Goal: Task Accomplishment & Management: Manage account settings

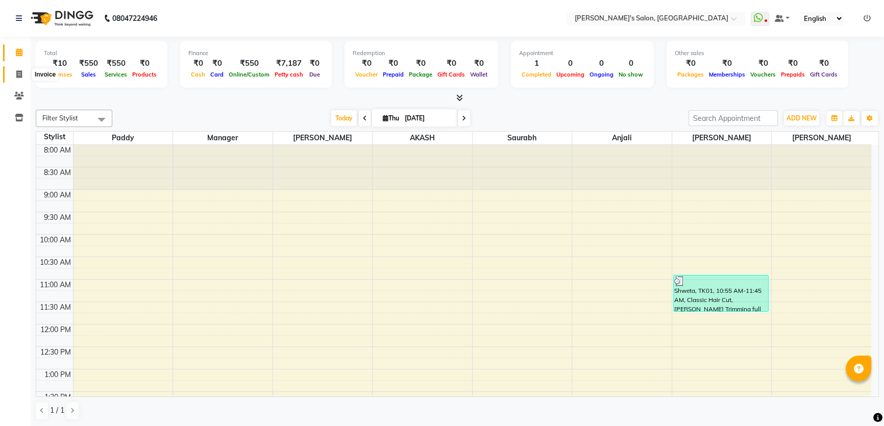
click at [16, 74] on icon at bounding box center [19, 74] width 6 height 8
select select "service"
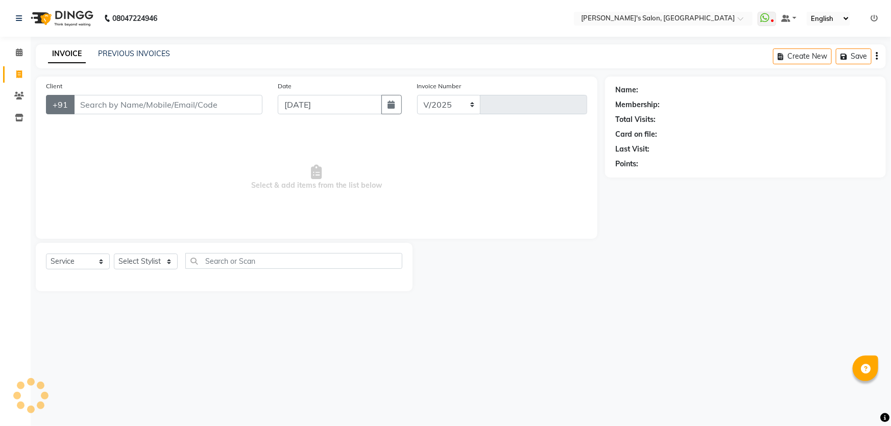
select select "7366"
type input "1269"
click at [17, 91] on span at bounding box center [19, 96] width 18 height 12
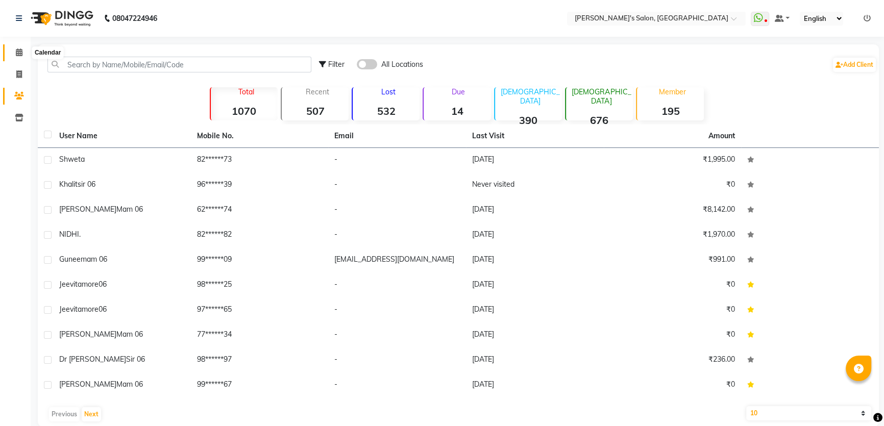
click at [21, 51] on icon at bounding box center [19, 53] width 7 height 8
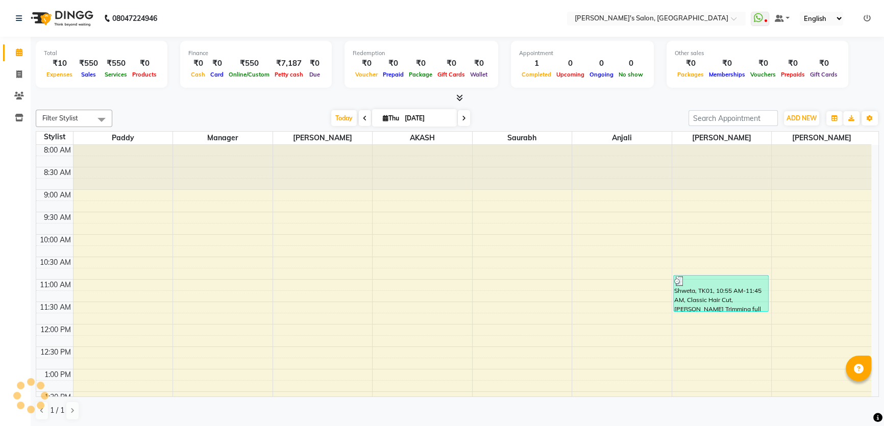
click at [868, 19] on icon at bounding box center [867, 18] width 7 height 7
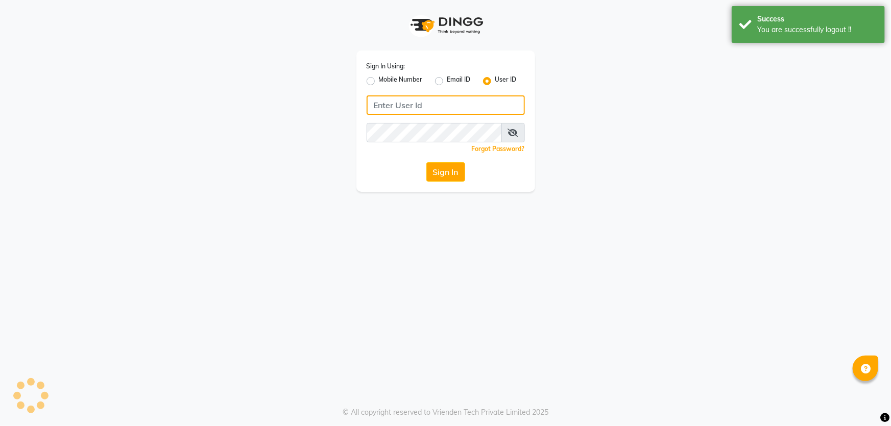
type input "8279543673"
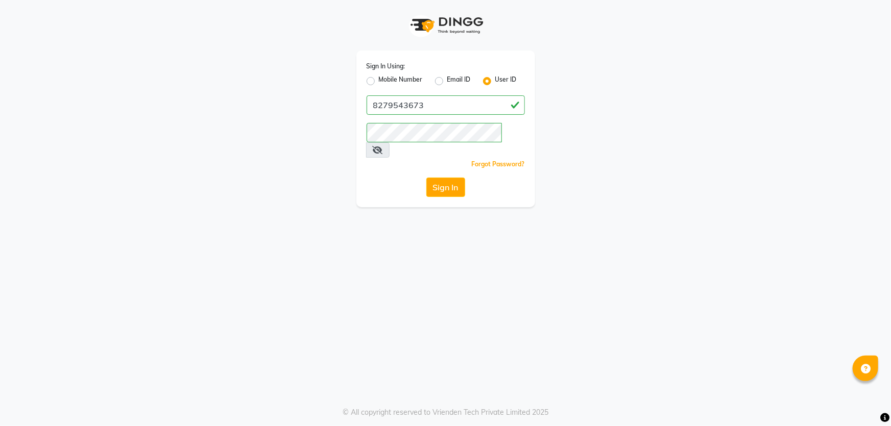
click at [379, 81] on label "Mobile Number" at bounding box center [401, 81] width 44 height 12
click at [379, 81] on input "Mobile Number" at bounding box center [382, 78] width 7 height 7
radio input "true"
radio input "false"
click at [416, 104] on input "Username" at bounding box center [463, 104] width 124 height 19
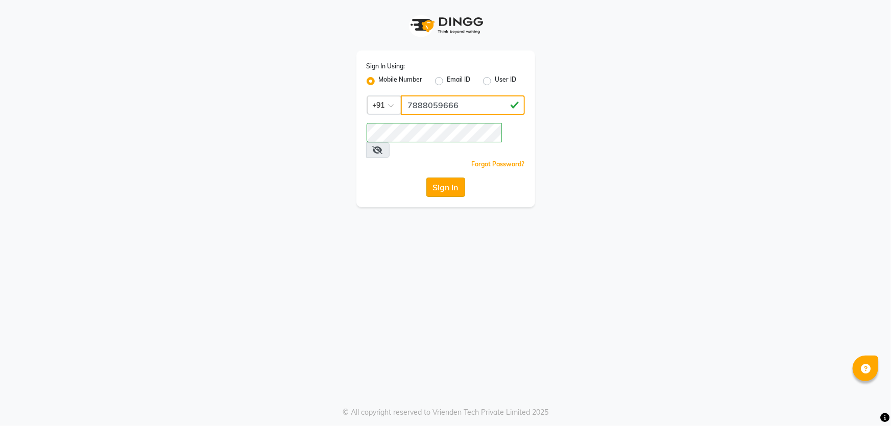
type input "7888059666"
click at [451, 178] on button "Sign In" at bounding box center [445, 187] width 39 height 19
